Goal: Task Accomplishment & Management: Manage account settings

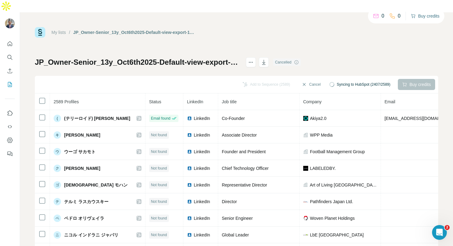
click at [418, 14] on button "Buy credits" at bounding box center [424, 16] width 29 height 9
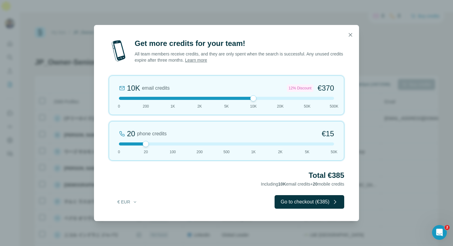
drag, startPoint x: 146, startPoint y: 98, endPoint x: 248, endPoint y: 98, distance: 101.6
click at [248, 98] on div at bounding box center [226, 98] width 215 height 3
drag, startPoint x: 253, startPoint y: 97, endPoint x: 277, endPoint y: 97, distance: 24.0
click at [277, 97] on div at bounding box center [280, 98] width 6 height 6
click at [127, 203] on button "€ EUR" at bounding box center [127, 201] width 29 height 11
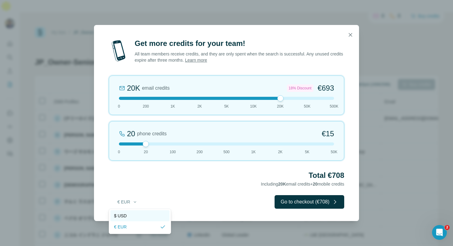
click at [131, 216] on div "$ USD" at bounding box center [140, 215] width 52 height 6
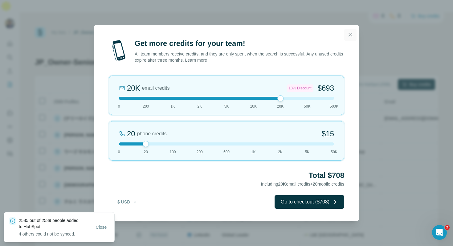
click at [349, 34] on icon "button" at bounding box center [350, 35] width 6 height 6
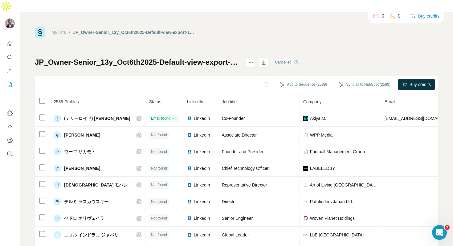
click at [54, 30] on link "My lists" at bounding box center [58, 32] width 14 height 5
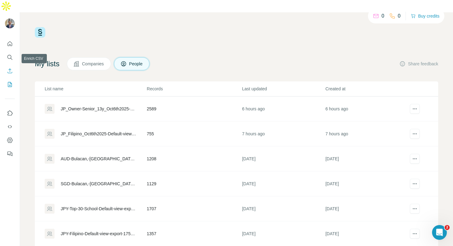
click at [10, 68] on icon "Enrich CSV" at bounding box center [10, 71] width 6 height 6
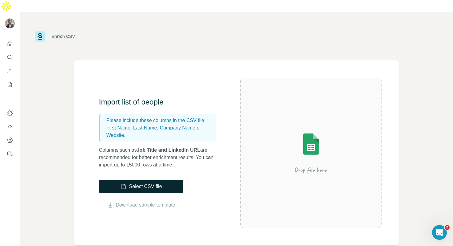
click at [144, 179] on button "Select CSV file" at bounding box center [141, 186] width 84 height 14
click at [128, 179] on button "Select CSV file" at bounding box center [141, 186] width 84 height 14
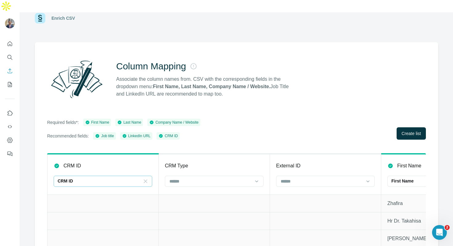
click at [147, 178] on icon at bounding box center [145, 181] width 6 height 6
click at [273, 119] on div "Required fields*: First Name Last Name Company Name / Website Recommended field…" at bounding box center [236, 129] width 378 height 21
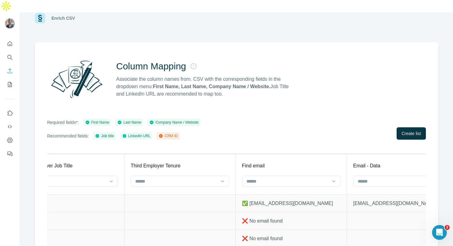
scroll to position [0, 2956]
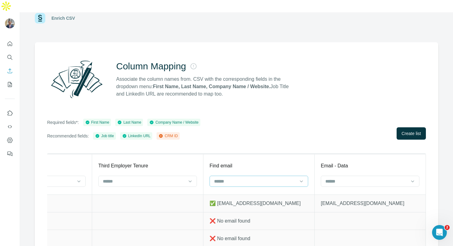
click at [282, 178] on input at bounding box center [254, 181] width 83 height 7
click at [311, 103] on div "Column Mapping Associate the column names from. CSV with the corresponding fiel…" at bounding box center [236, 150] width 403 height 216
click at [339, 176] on div at bounding box center [365, 181] width 83 height 10
click at [316, 96] on div "Column Mapping Associate the column names from. CSV with the corresponding fiel…" at bounding box center [236, 150] width 403 height 216
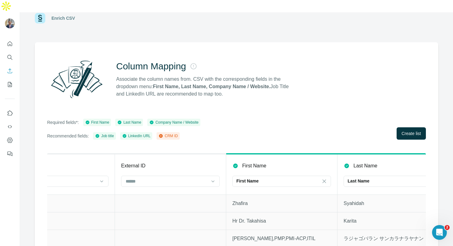
scroll to position [0, 226]
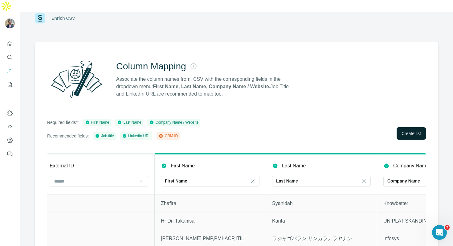
click at [406, 130] on span "Create list" at bounding box center [410, 133] width 19 height 6
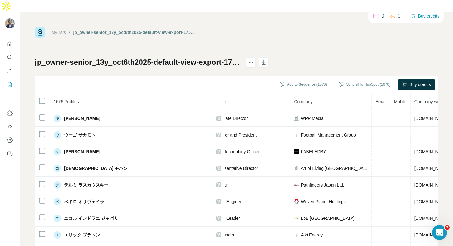
scroll to position [0, 151]
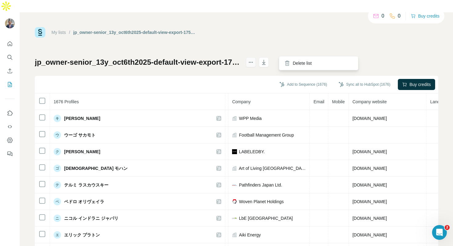
click at [254, 59] on icon "actions" at bounding box center [251, 62] width 6 height 6
click at [325, 30] on div "My lists / jp_owner-senior_13y_oct6th2025-default-view-export-1759739328212-(1)…" at bounding box center [236, 141] width 403 height 229
click at [254, 59] on icon "actions" at bounding box center [251, 62] width 6 height 6
click at [288, 66] on icon at bounding box center [287, 63] width 6 height 6
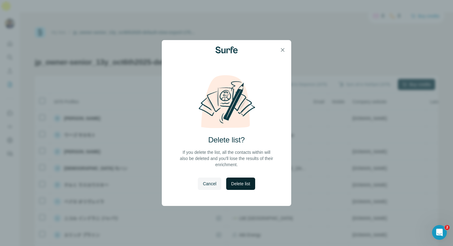
click at [245, 186] on span "Delete list" at bounding box center [240, 183] width 19 height 6
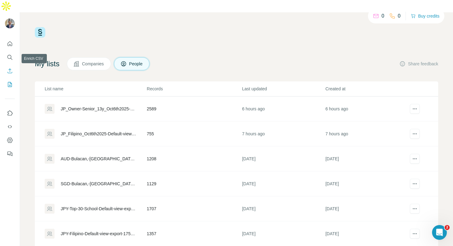
click at [6, 65] on button "Enrich CSV" at bounding box center [10, 70] width 10 height 11
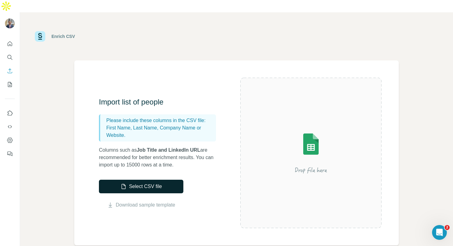
click at [132, 179] on button "Select CSV file" at bounding box center [141, 186] width 84 height 14
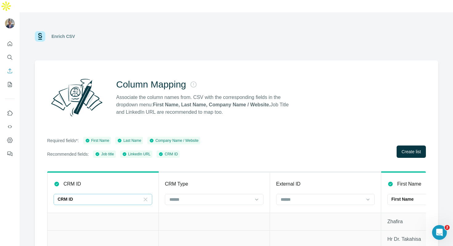
click at [147, 196] on icon at bounding box center [145, 199] width 6 height 6
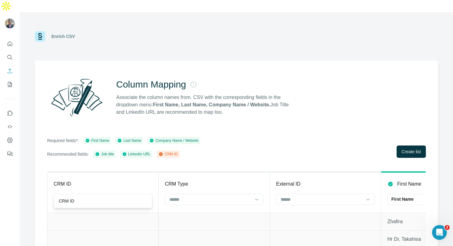
click at [310, 121] on div "Column Mapping Associate the column names from. CSV with the corresponding fiel…" at bounding box center [236, 168] width 403 height 216
click at [405, 148] on span "Create list" at bounding box center [410, 151] width 19 height 6
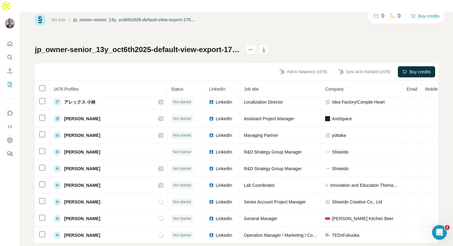
scroll to position [187, 79]
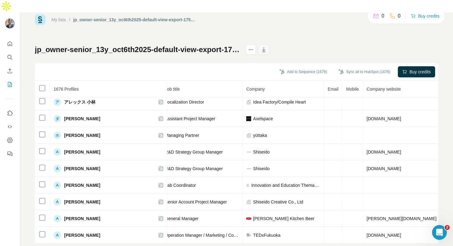
click at [267, 46] on icon "button" at bounding box center [263, 49] width 6 height 6
click at [204, 18] on div "My lists / jp_owner-senior_13y_oct6th2025-default-view-export-1759739328212-(1)…" at bounding box center [236, 128] width 403 height 229
click at [254, 46] on icon "actions" at bounding box center [251, 49] width 6 height 6
click at [292, 49] on div "Delete list" at bounding box center [318, 50] width 76 height 11
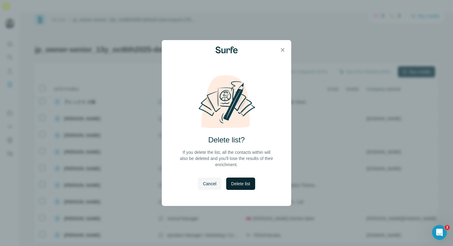
click at [244, 180] on span "Delete list" at bounding box center [240, 183] width 19 height 6
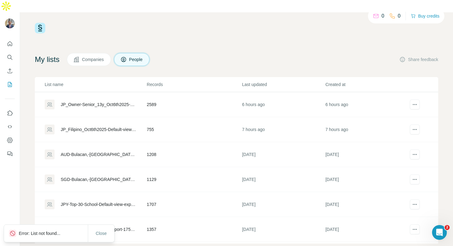
scroll to position [4, 0]
click at [309, 30] on div "0 0 Buy credits My lists Companies People Share feedback List name Records Last…" at bounding box center [236, 133] width 403 height 220
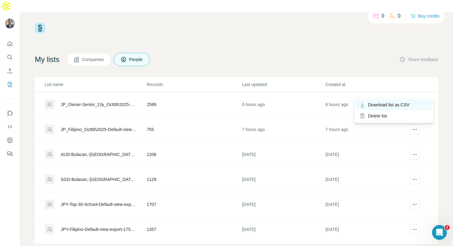
click at [404, 103] on span "Download list as CSV" at bounding box center [389, 105] width 42 height 6
click at [202, 30] on div "0 0 Buy credits My lists Companies People Share feedback List name Records Last…" at bounding box center [236, 133] width 403 height 220
click at [239, 32] on div "0 0 Buy credits My lists Companies People Share feedback List name Records Last…" at bounding box center [236, 133] width 403 height 220
click at [211, 23] on div "0 0 Buy credits" at bounding box center [236, 28] width 403 height 10
